Goal: Transaction & Acquisition: Purchase product/service

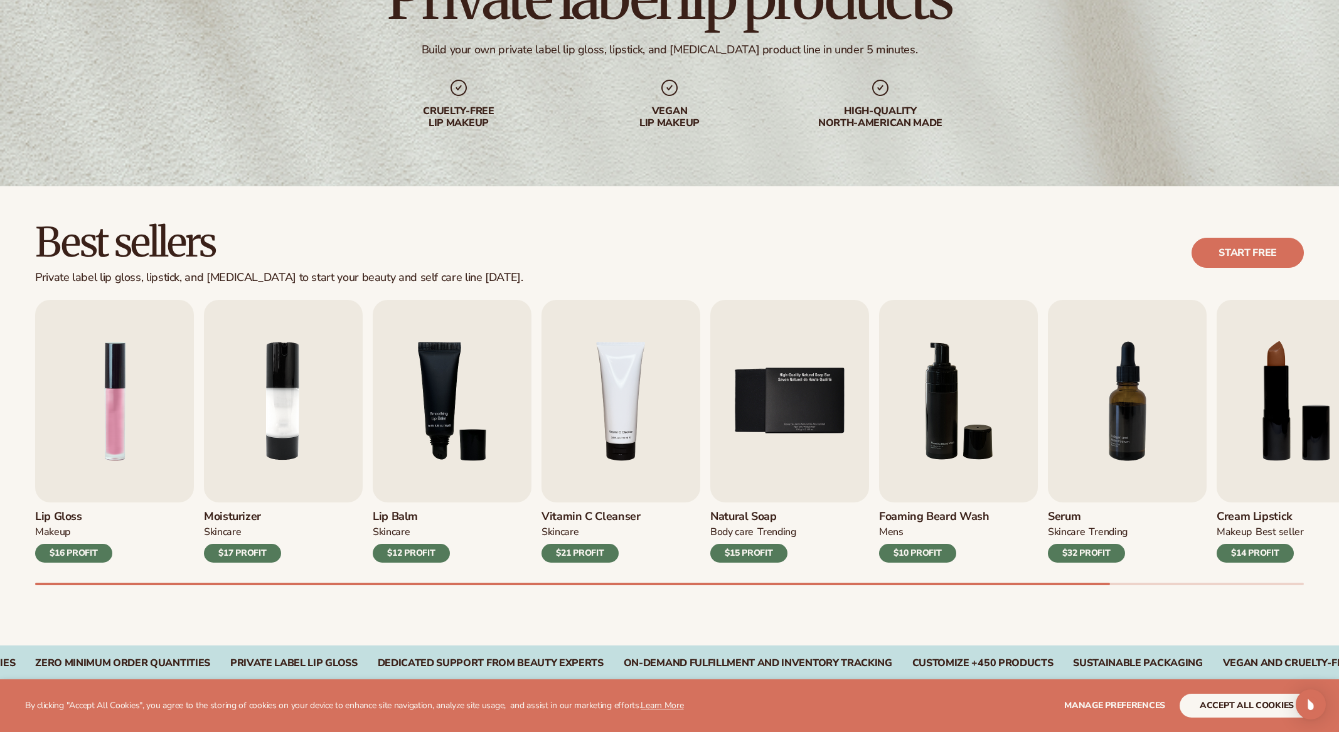
scroll to position [154, 0]
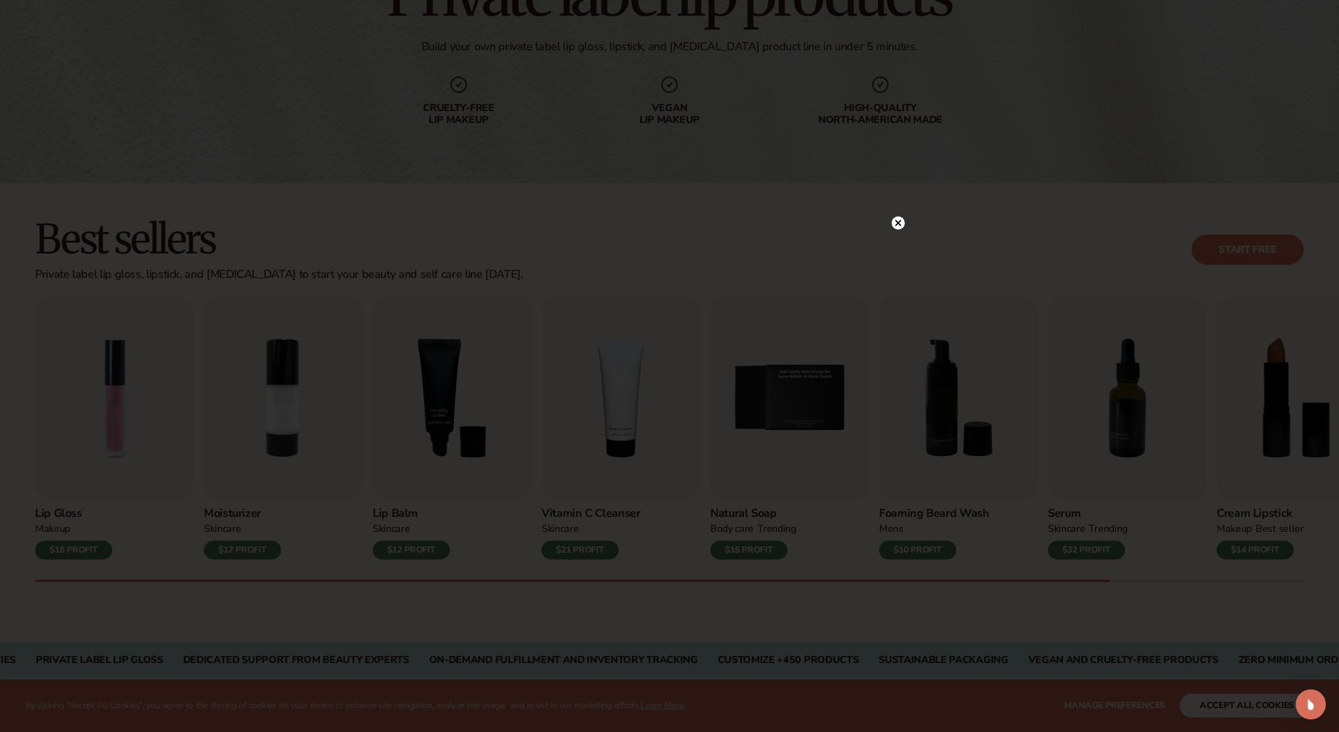
click at [898, 223] on icon at bounding box center [898, 223] width 6 height 6
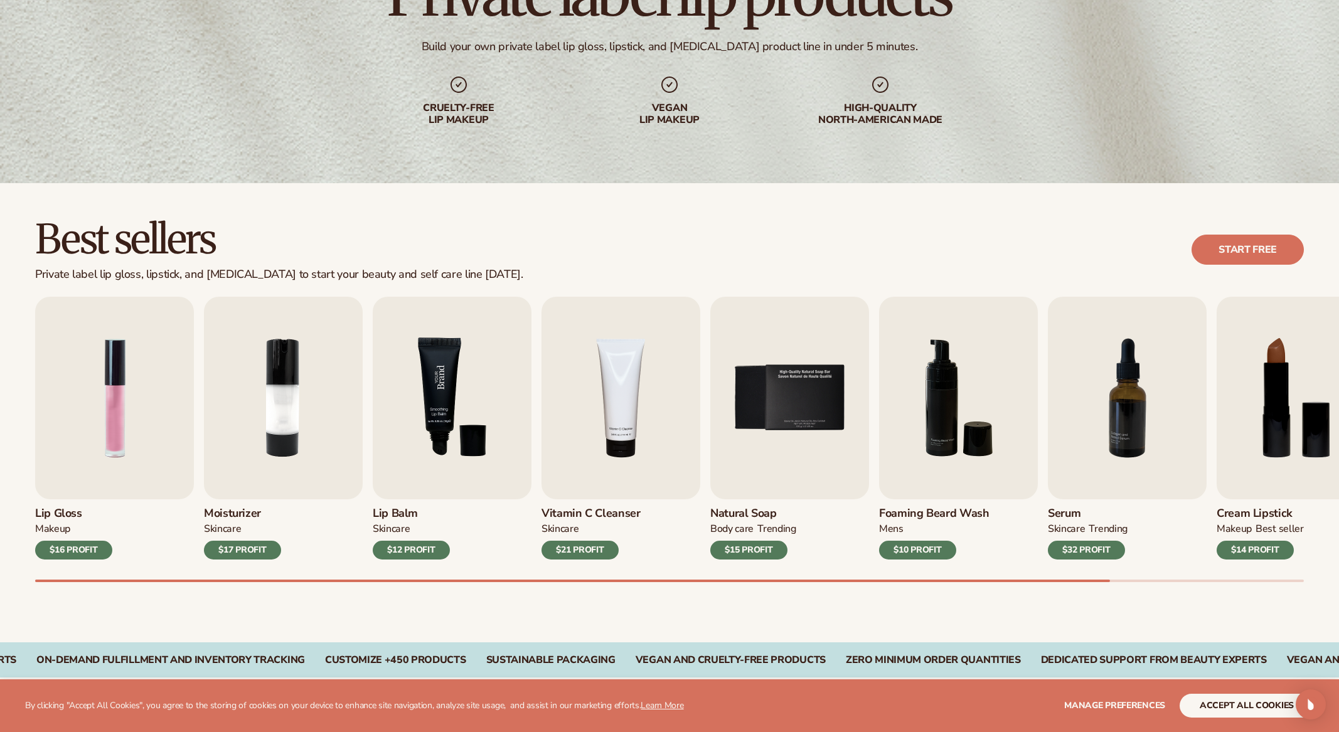
click at [465, 477] on img "3 / 9" at bounding box center [452, 398] width 159 height 203
click at [412, 548] on div "$12 PROFIT" at bounding box center [411, 550] width 77 height 19
click at [440, 440] on img "3 / 9" at bounding box center [452, 398] width 159 height 203
click at [1218, 705] on button "accept all cookies" at bounding box center [1246, 706] width 134 height 24
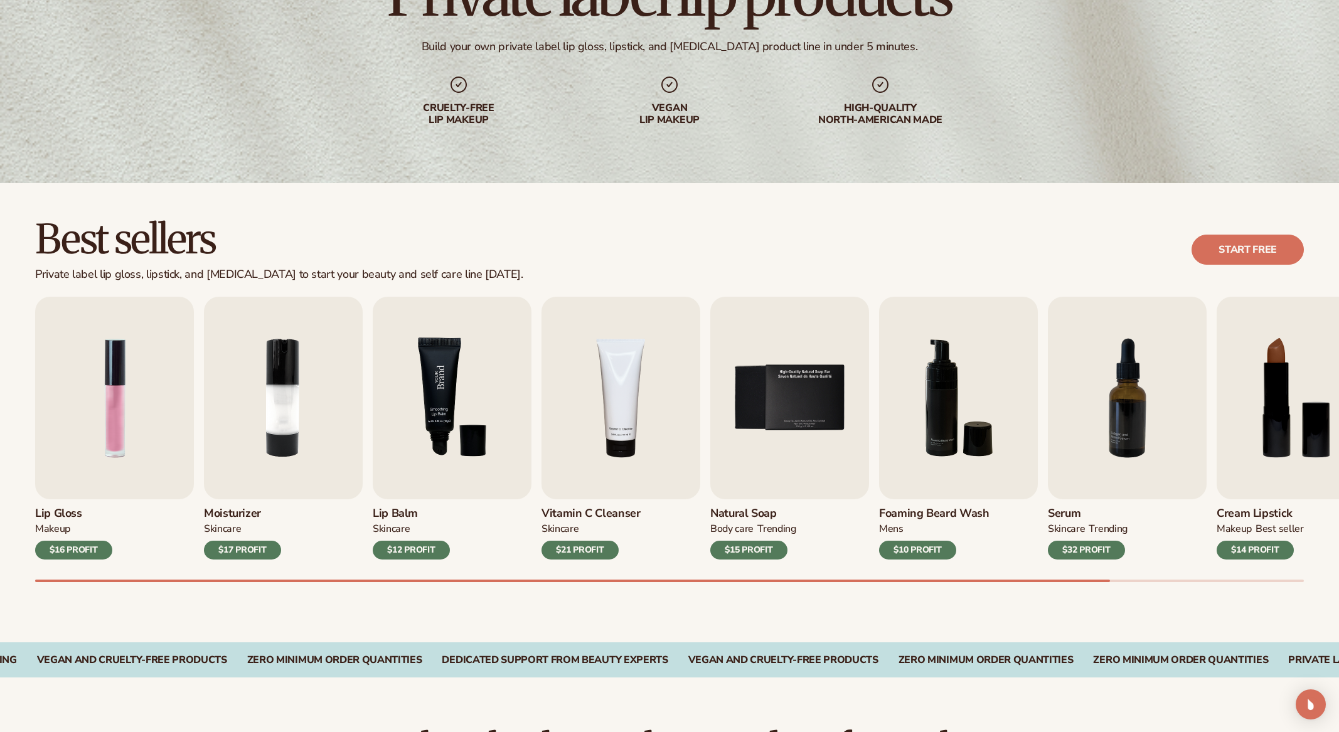
click at [441, 433] on img "3 / 9" at bounding box center [452, 398] width 159 height 203
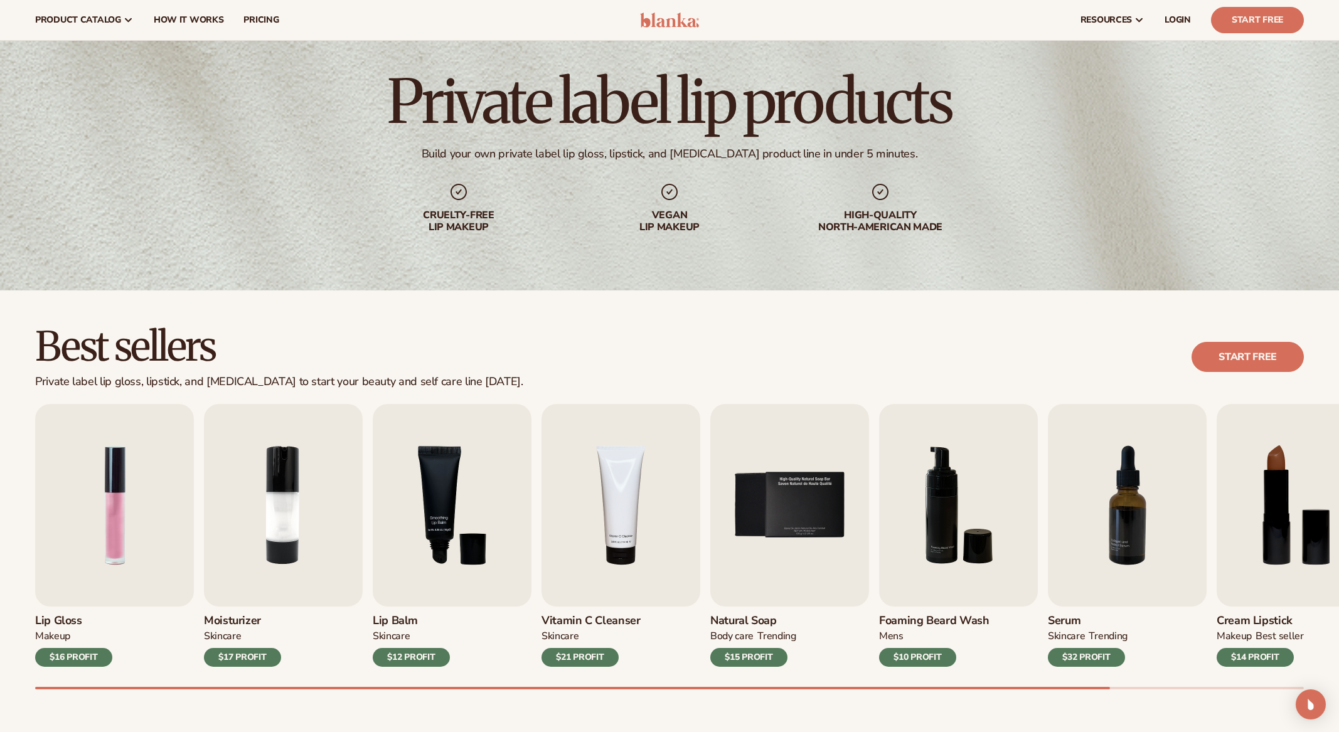
scroll to position [65, 0]
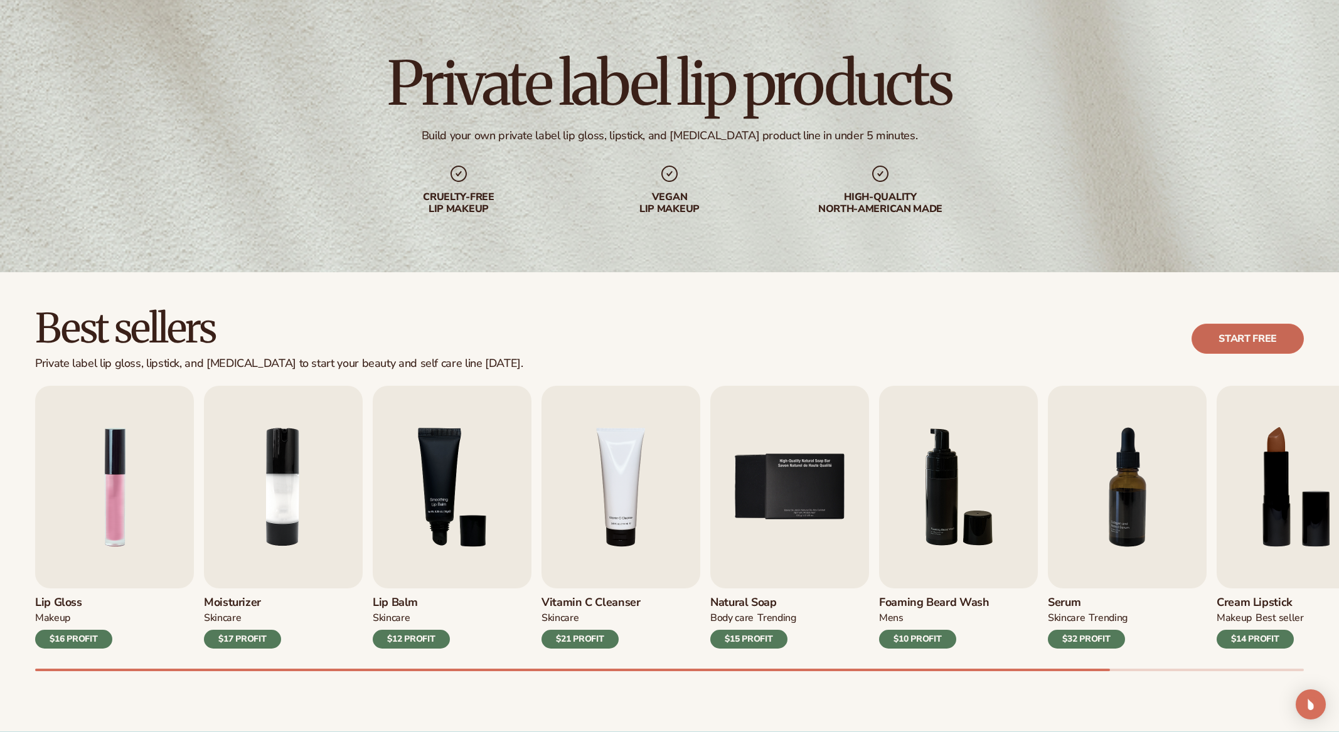
click at [1265, 334] on link "Start free" at bounding box center [1247, 339] width 112 height 30
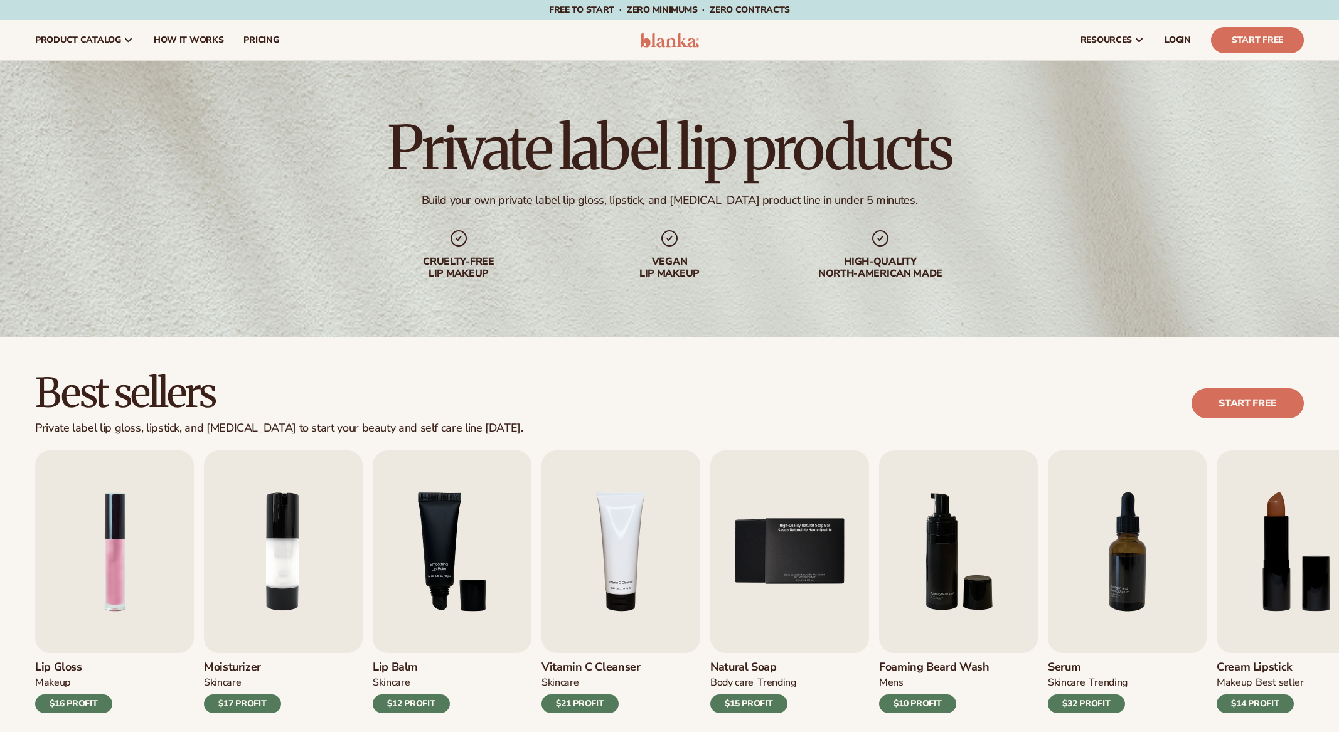
scroll to position [65, 0]
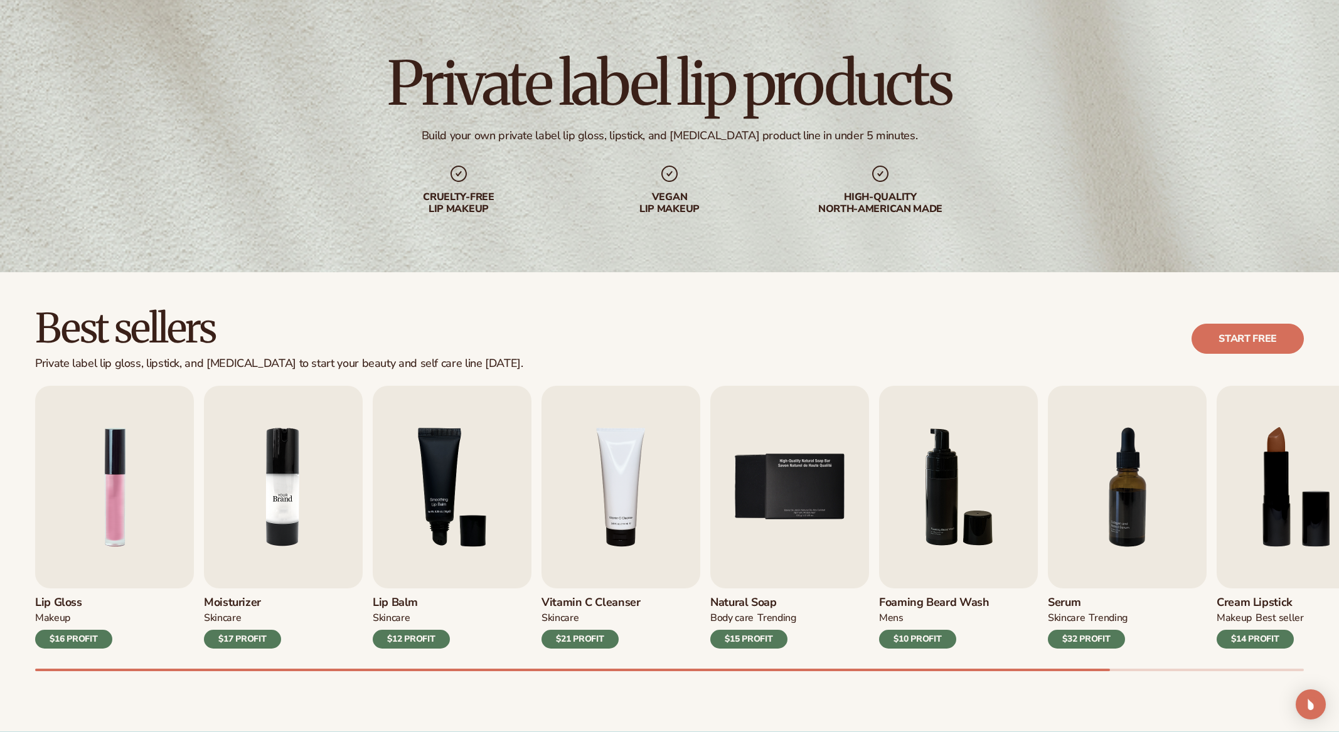
click at [260, 501] on img "2 / 9" at bounding box center [283, 487] width 159 height 203
click at [120, 480] on img "1 / 9" at bounding box center [114, 487] width 159 height 203
